Goal: Information Seeking & Learning: Learn about a topic

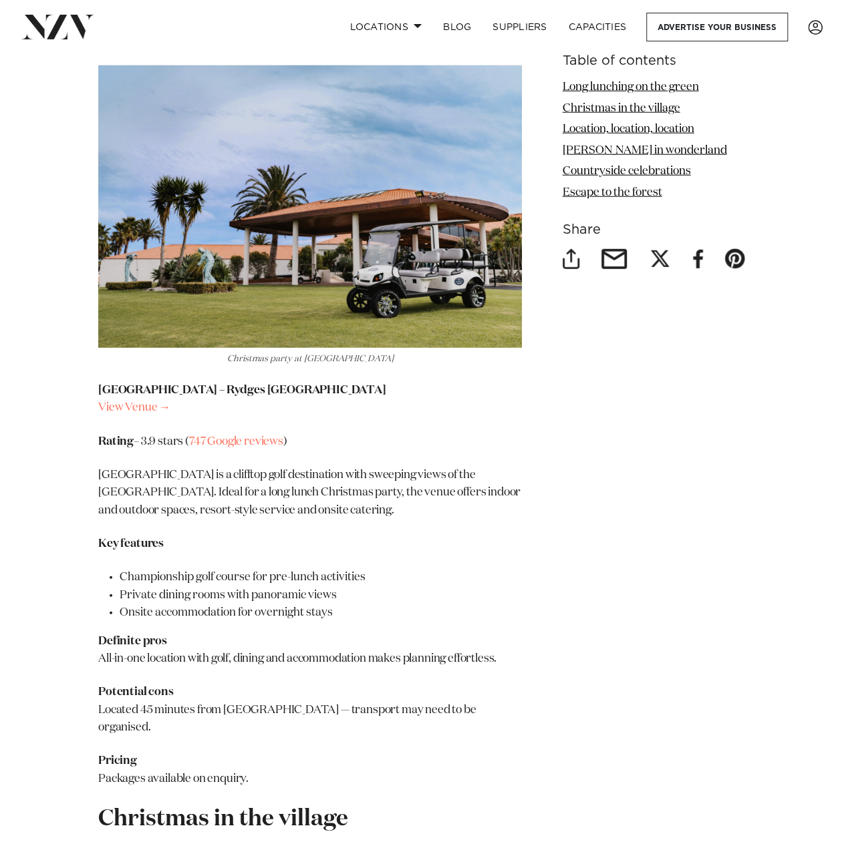
scroll to position [1603, 0]
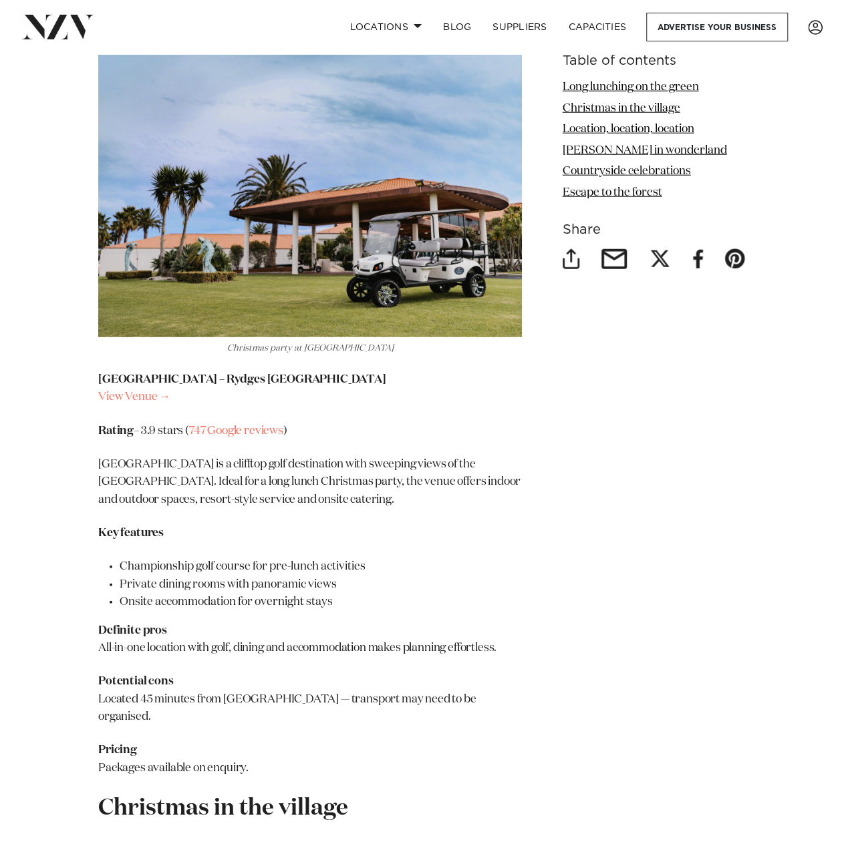
click at [326, 594] on li "Onsite accommodation for overnight stays" at bounding box center [321, 602] width 402 height 17
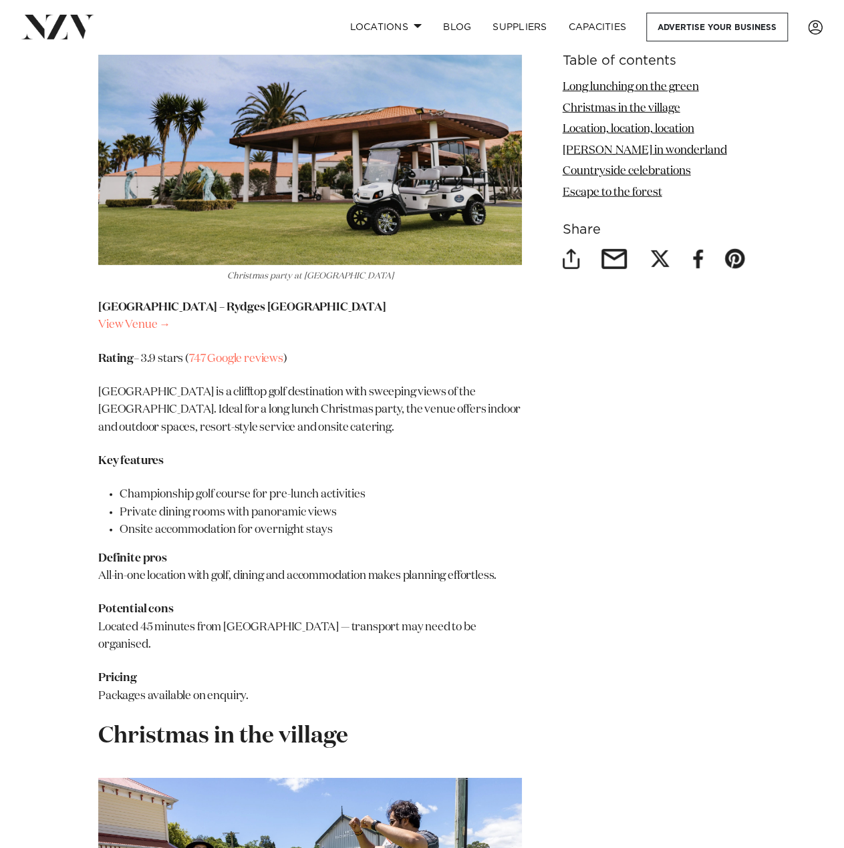
scroll to position [1670, 0]
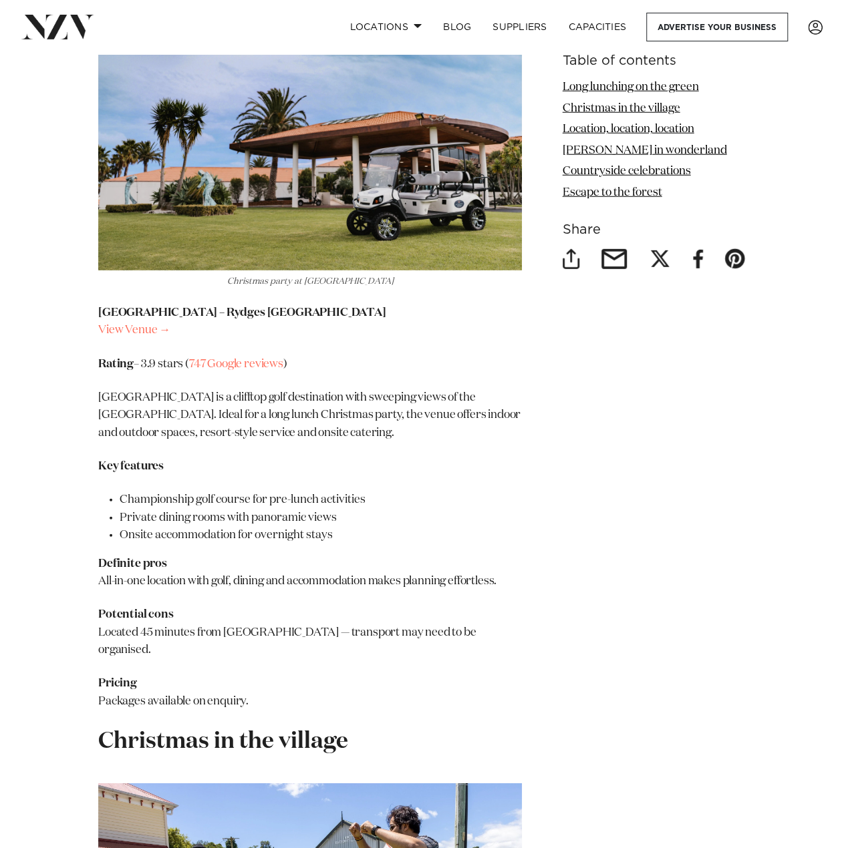
drag, startPoint x: 161, startPoint y: 294, endPoint x: 371, endPoint y: 297, distance: 210.4
click at [371, 305] on p "[GEOGRAPHIC_DATA] – Rydges [GEOGRAPHIC_DATA] View Venue →" at bounding box center [309, 322] width 423 height 35
copy strong "Rydges [GEOGRAPHIC_DATA]"
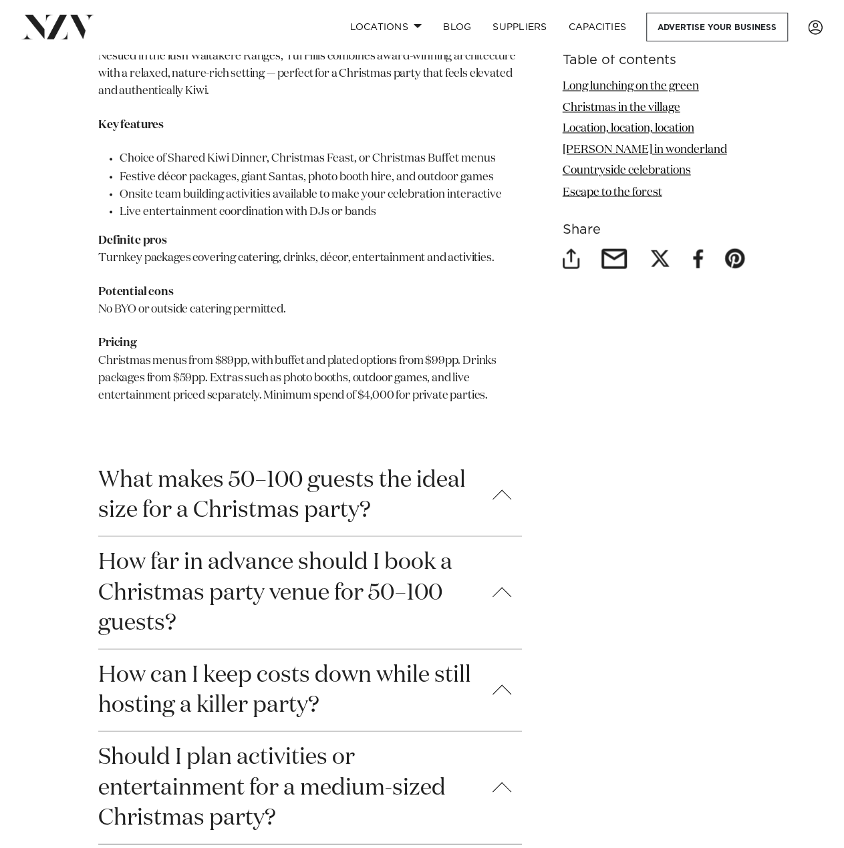
scroll to position [6211, 0]
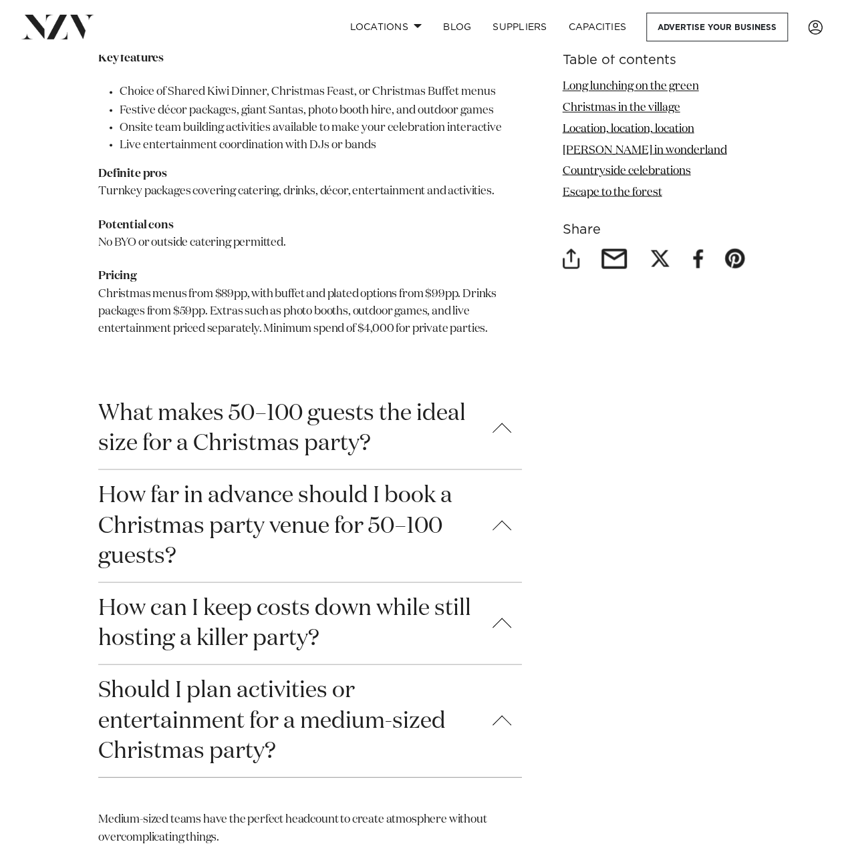
click at [502, 582] on button "How can I keep costs down while still hosting a killer party?" at bounding box center [309, 622] width 423 height 81
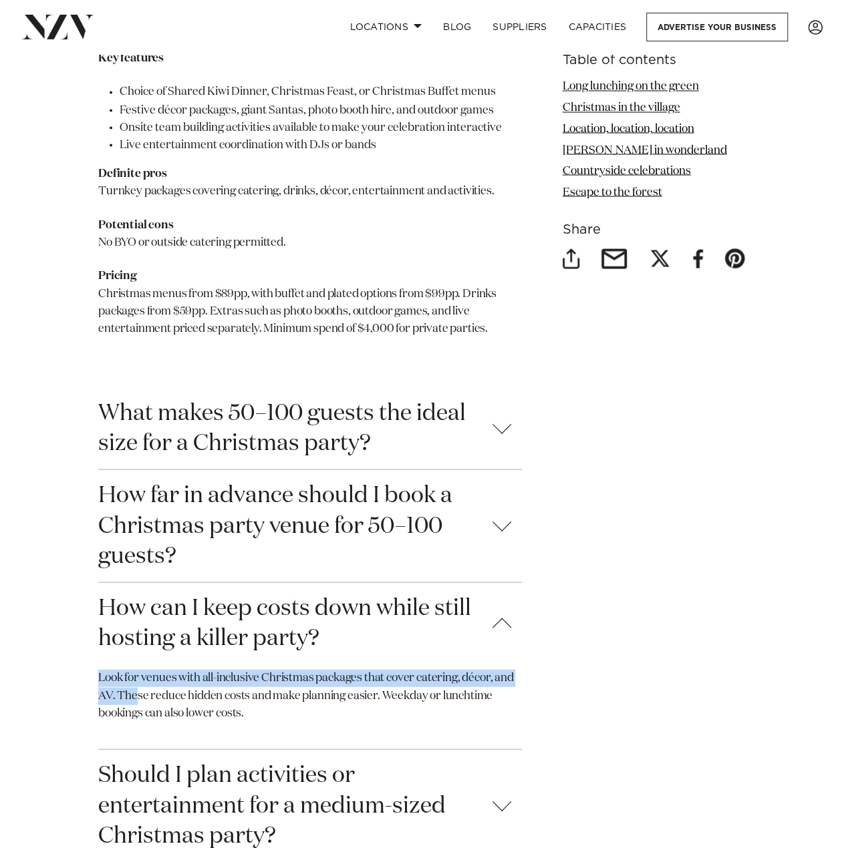
drag, startPoint x: 103, startPoint y: 594, endPoint x: 136, endPoint y: 624, distance: 44.5
click at [134, 669] on p "Look for venues with all-inclusive Christmas packages that cover catering, déco…" at bounding box center [309, 695] width 423 height 53
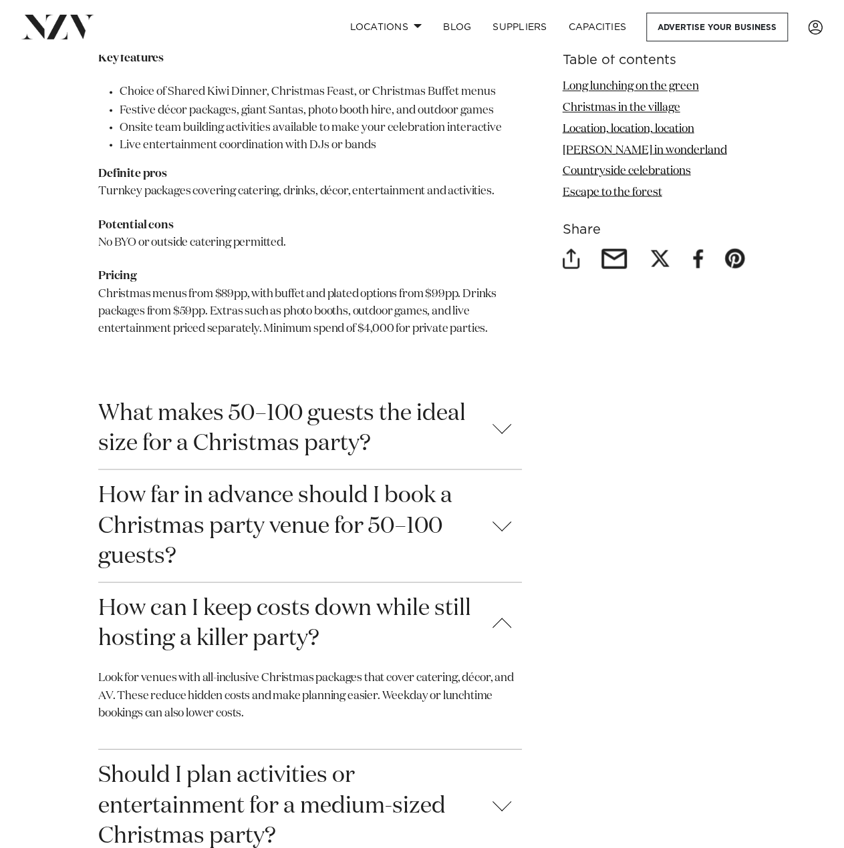
click at [264, 669] on p "Look for venues with all-inclusive Christmas packages that cover catering, déco…" at bounding box center [309, 695] width 423 height 53
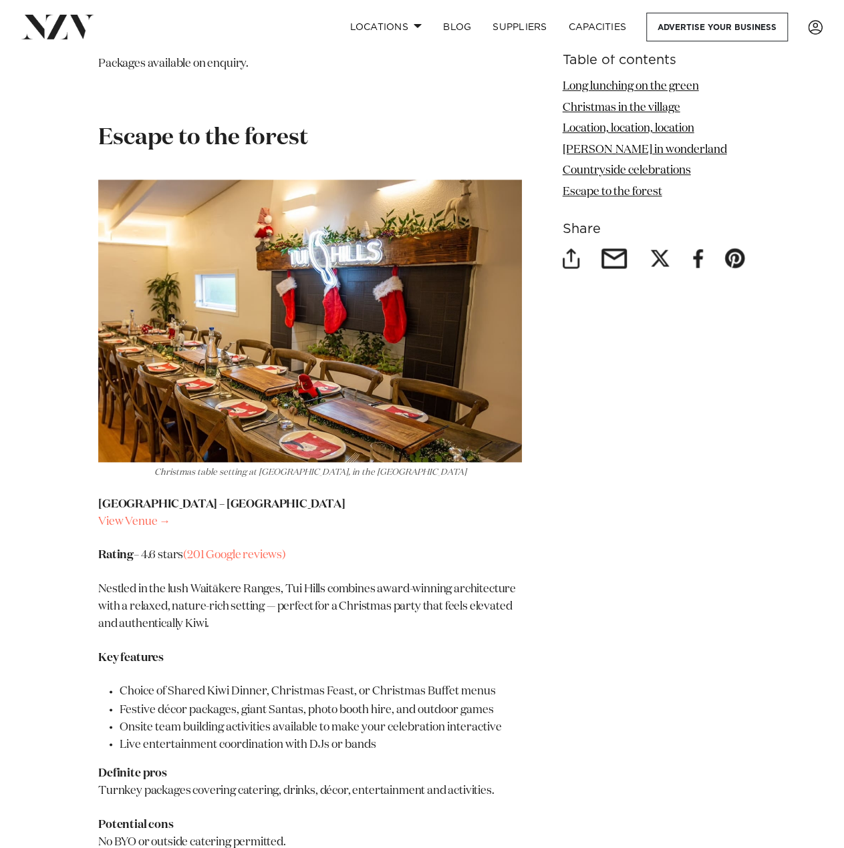
scroll to position [5610, 0]
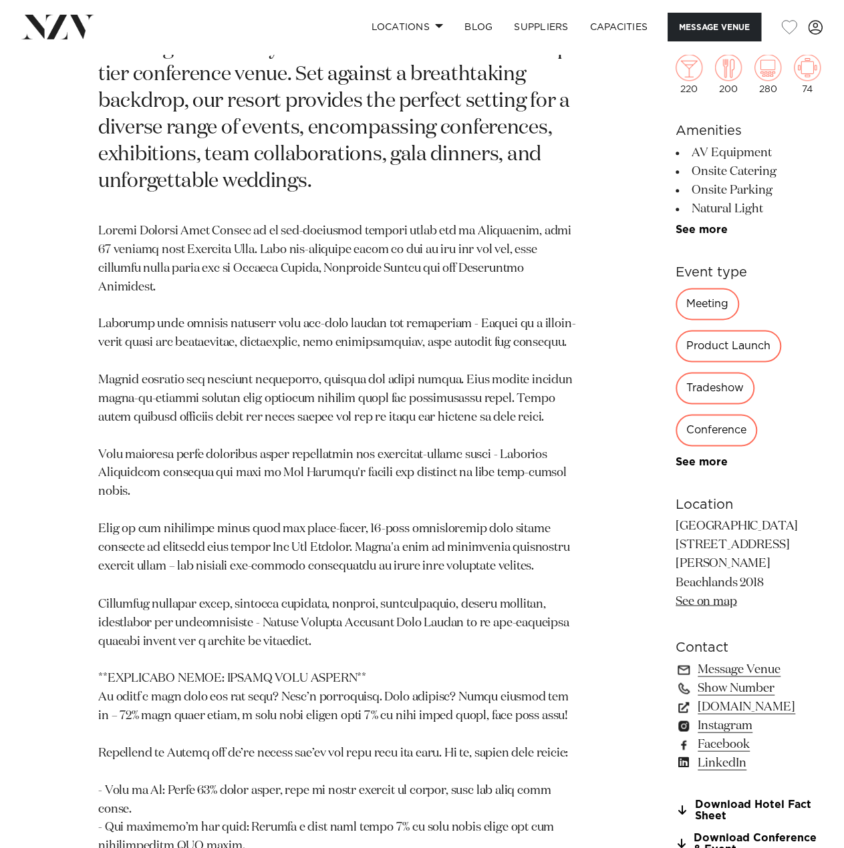
scroll to position [735, 0]
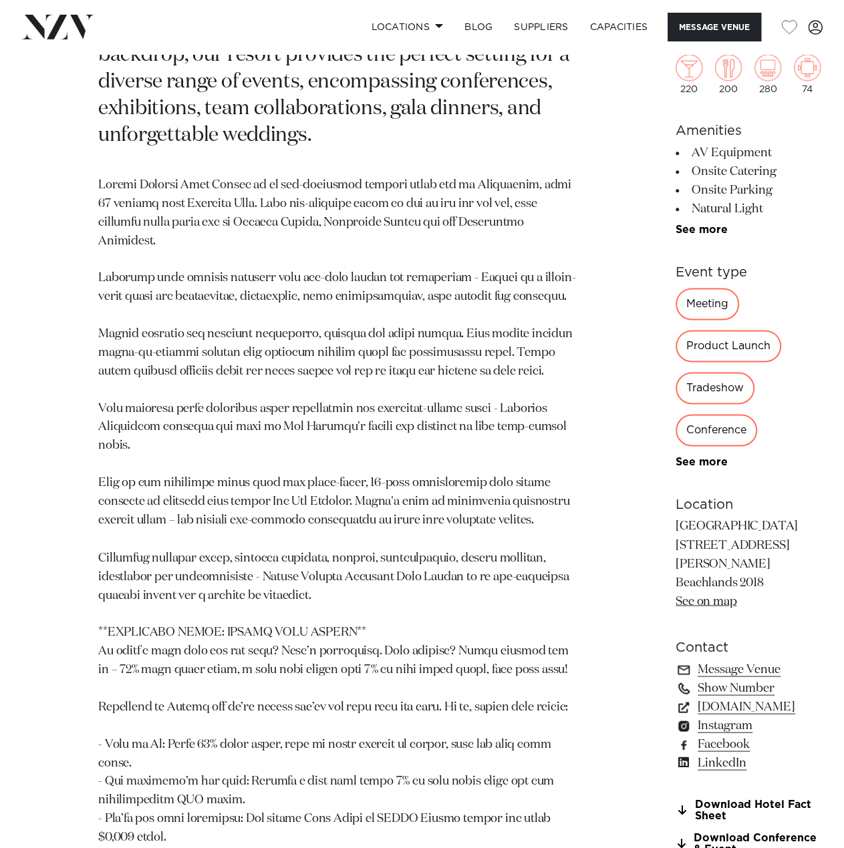
click at [675, 679] on link "Show Number" at bounding box center [747, 688] width 145 height 19
click at [675, 832] on link "Download Conference & Event" at bounding box center [747, 843] width 145 height 23
click at [675, 679] on link "09 218 3870" at bounding box center [747, 688] width 145 height 19
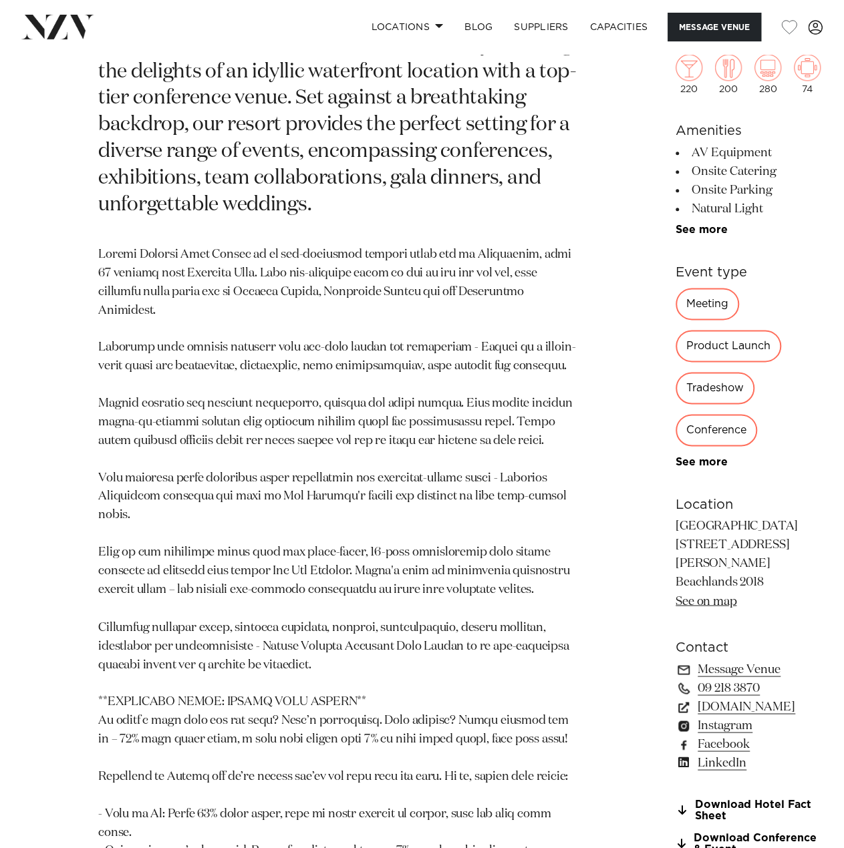
scroll to position [668, 0]
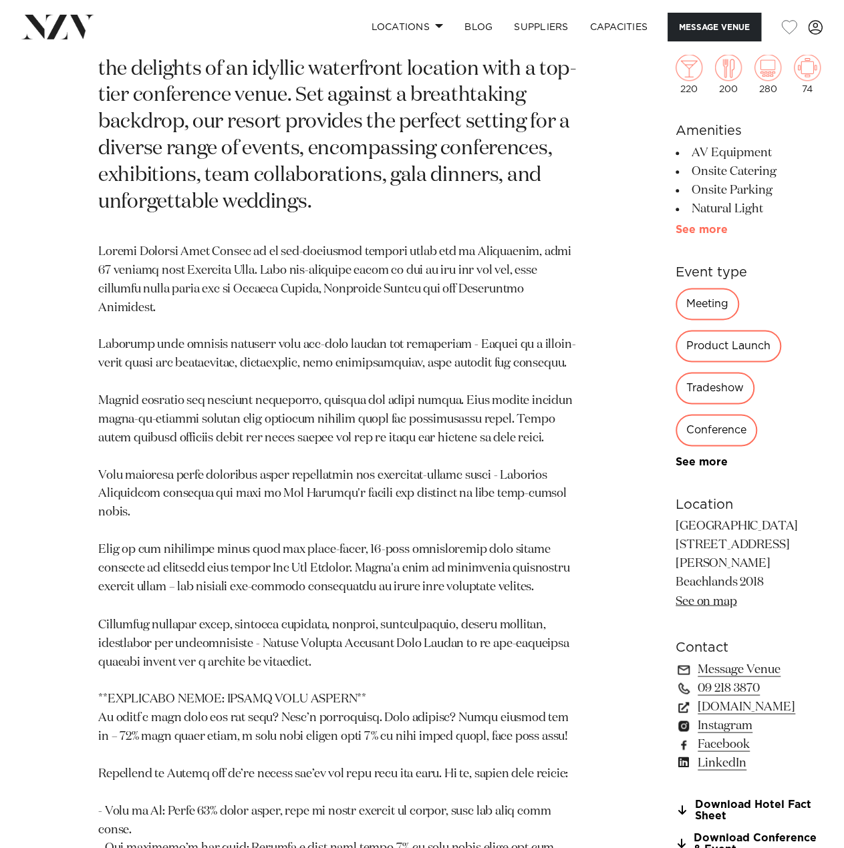
click at [675, 228] on link "See more" at bounding box center [727, 229] width 104 height 11
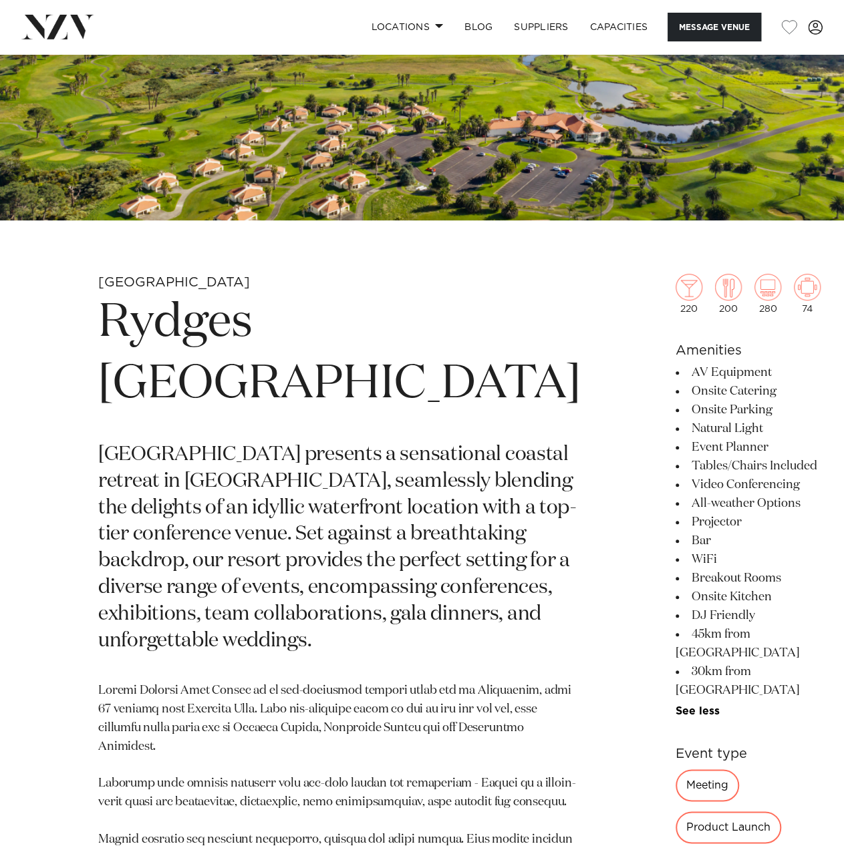
scroll to position [134, 0]
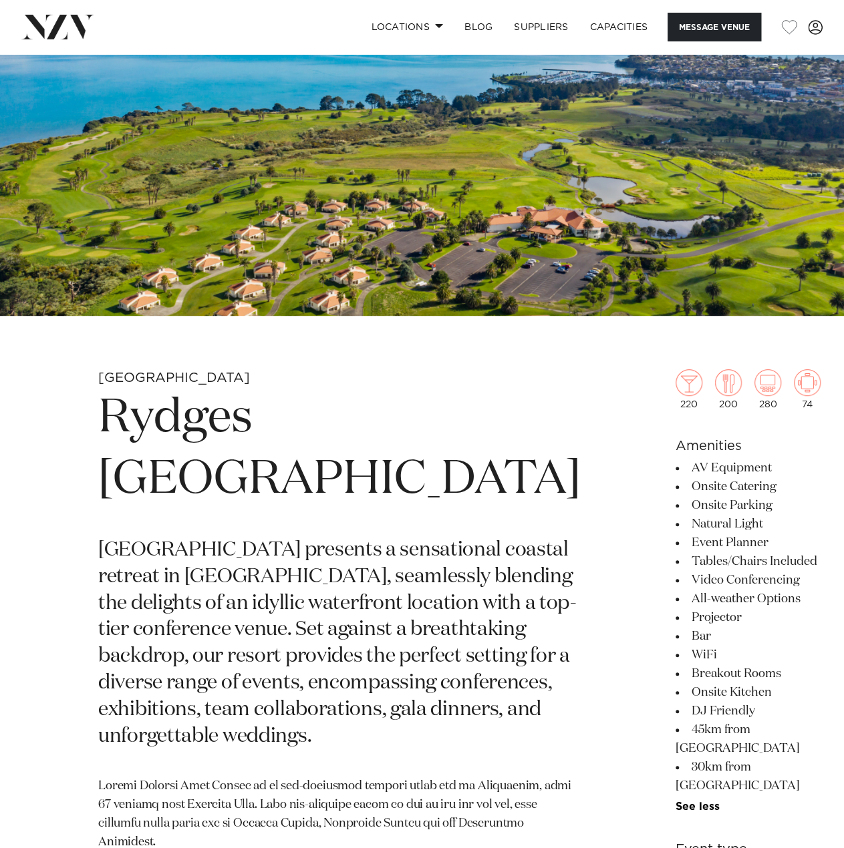
drag, startPoint x: 527, startPoint y: 441, endPoint x: 647, endPoint y: 475, distance: 124.8
click at [675, 753] on section "Amenities AV Equipment Onsite Catering Onsite Parking Natural Light Event Plann…" at bounding box center [747, 624] width 145 height 377
click at [675, 443] on h6 "Amenities" at bounding box center [747, 446] width 145 height 20
click at [675, 444] on h6 "Amenities" at bounding box center [747, 446] width 145 height 20
drag, startPoint x: 529, startPoint y: 444, endPoint x: 647, endPoint y: 750, distance: 327.7
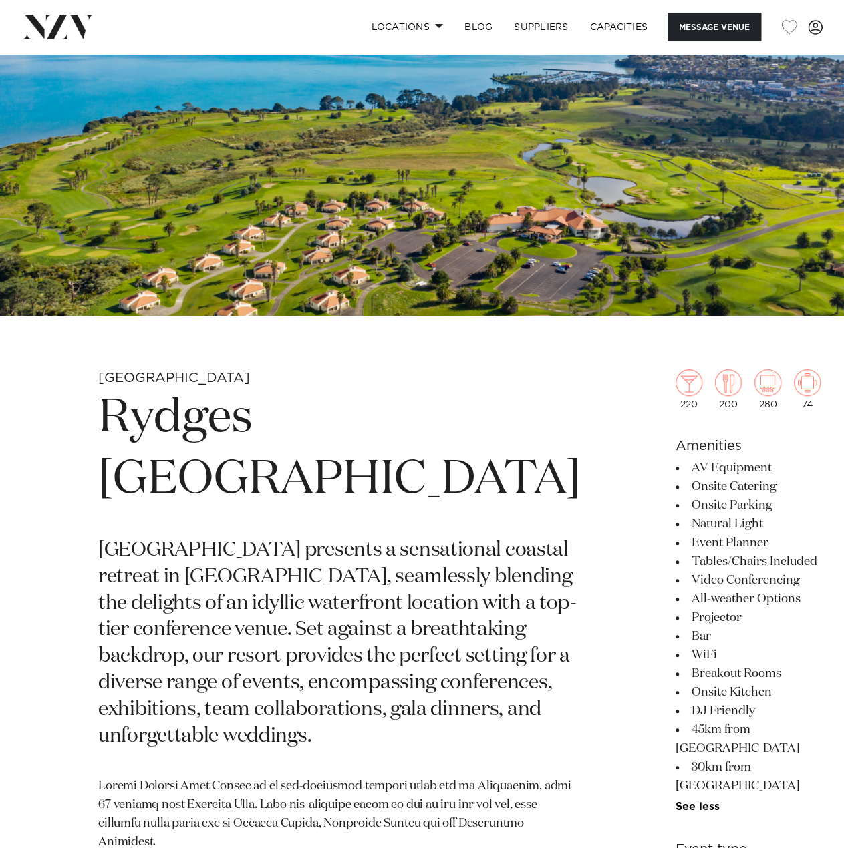
click at [675, 750] on section "Amenities AV Equipment Onsite Catering Onsite Parking Natural Light Event Plann…" at bounding box center [747, 624] width 145 height 377
click at [675, 447] on h6 "Amenities" at bounding box center [747, 446] width 145 height 20
